Goal: Information Seeking & Learning: Learn about a topic

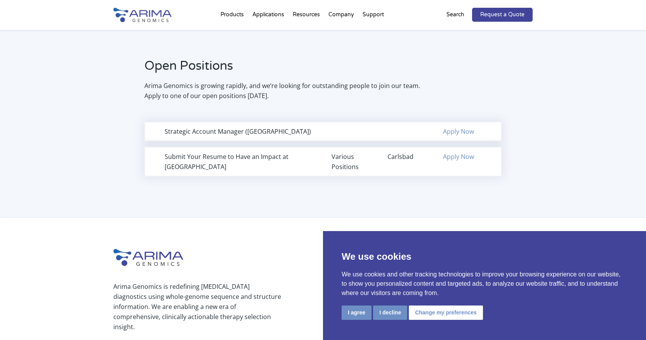
scroll to position [510, 0]
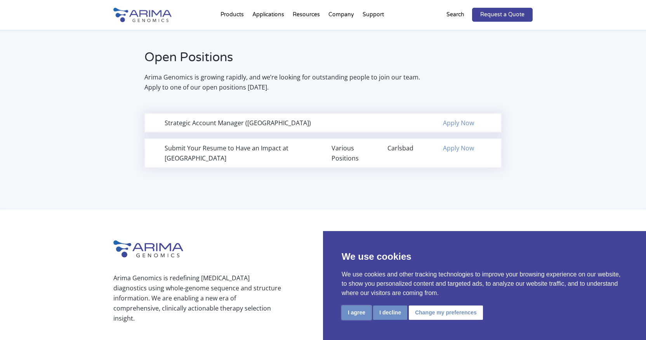
click at [356, 314] on button "I agree" at bounding box center [356, 313] width 30 height 14
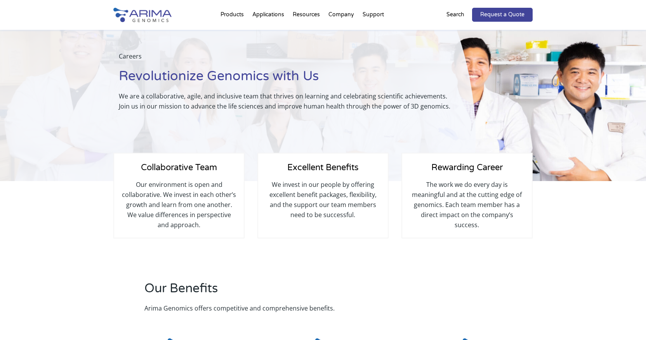
scroll to position [0, 0]
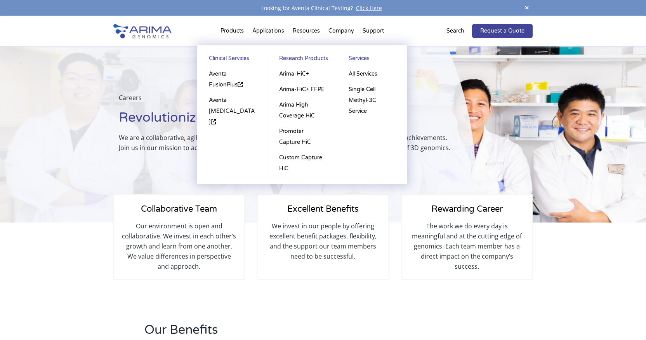
click at [236, 32] on li "Products Clinical Services Aventa FusionPlus Aventa [MEDICAL_DATA] Research Pro…" at bounding box center [232, 32] width 32 height 26
click at [286, 73] on link "Arima-HiC+" at bounding box center [302, 74] width 54 height 16
